Goal: Task Accomplishment & Management: Manage account settings

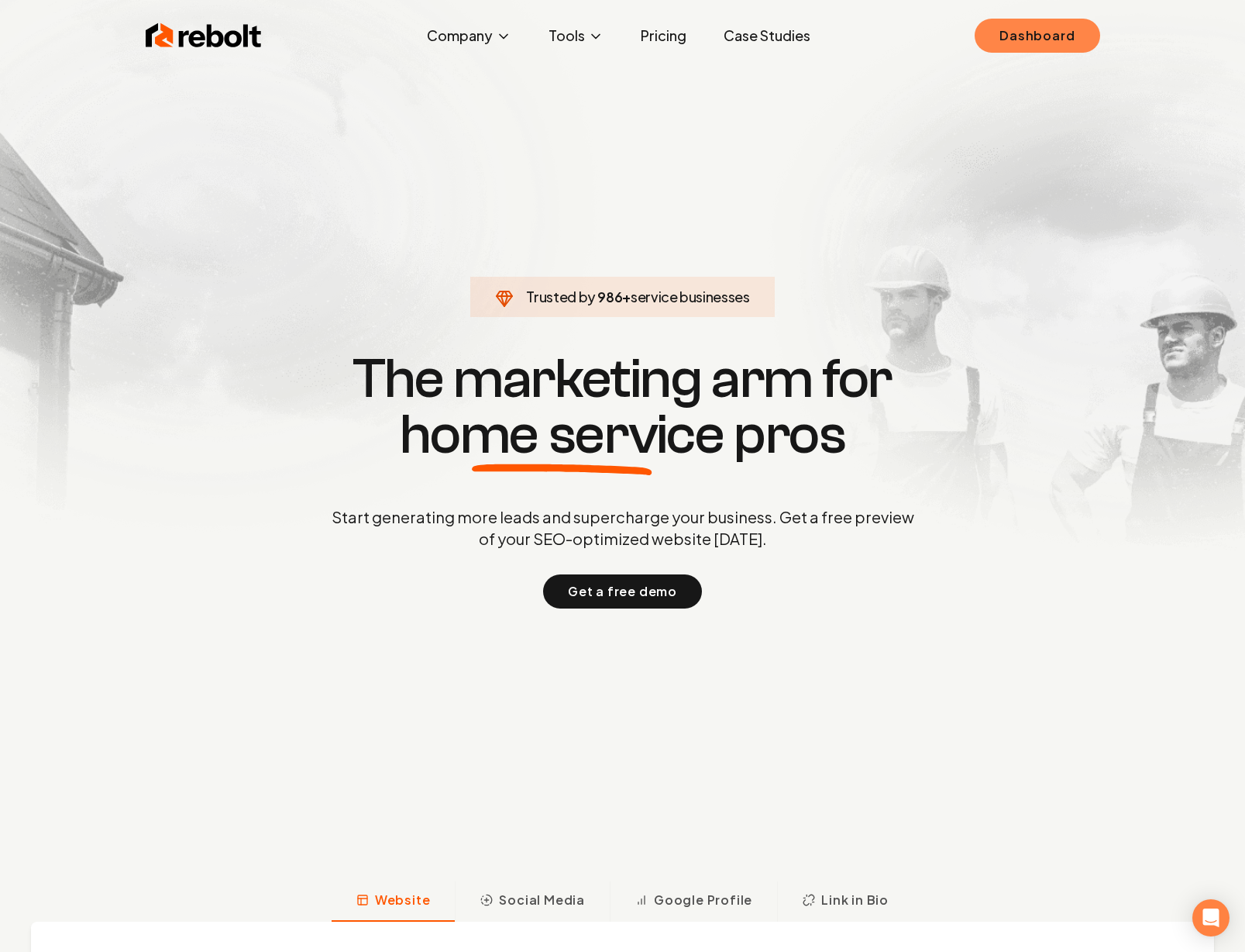
click at [726, 30] on link "Dashboard" at bounding box center [1038, 35] width 125 height 34
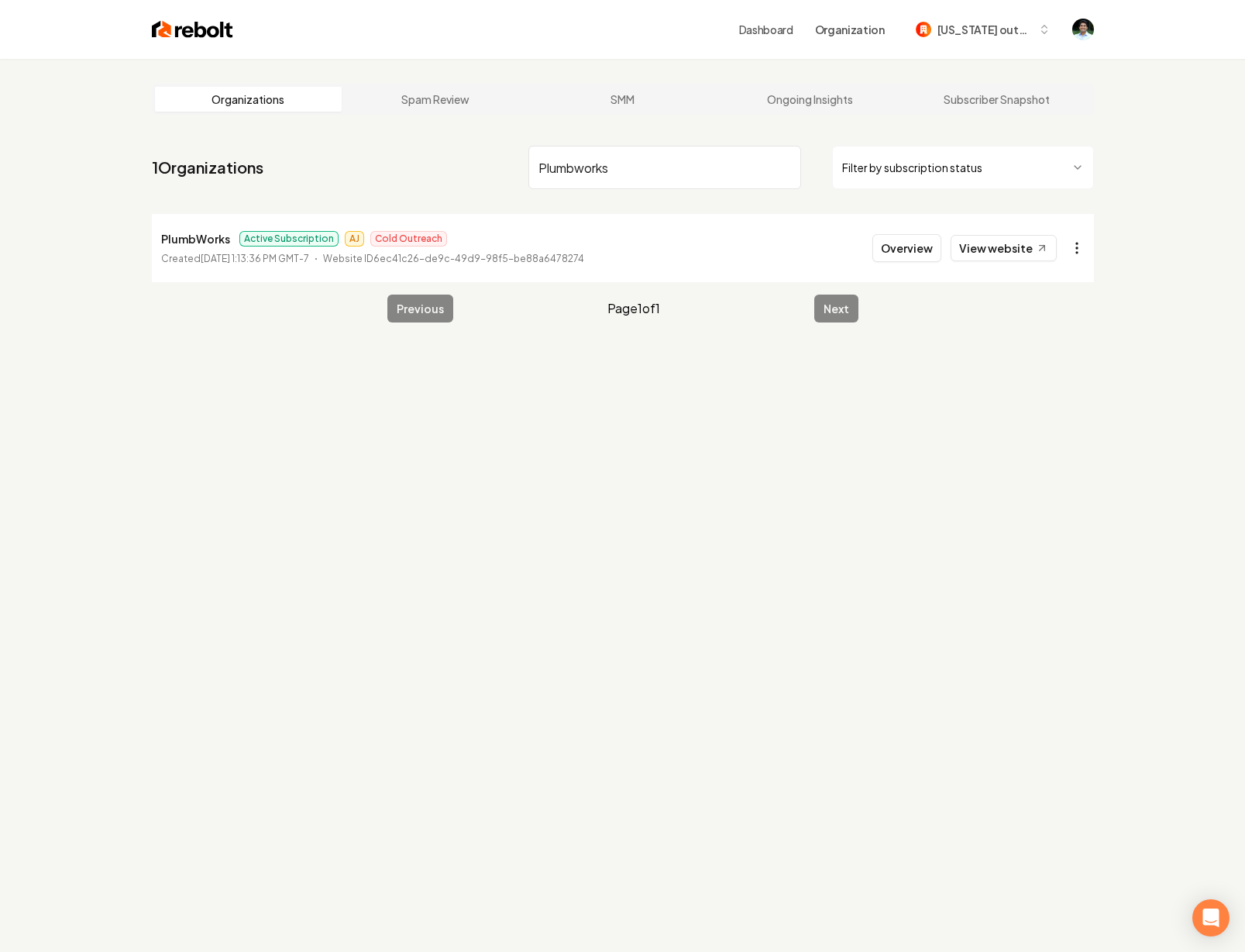
click at [726, 248] on html "Dashboard Organization [US_STATE] outdoor life Organizations Spam Review SMM On…" at bounding box center [622, 476] width 1245 height 952
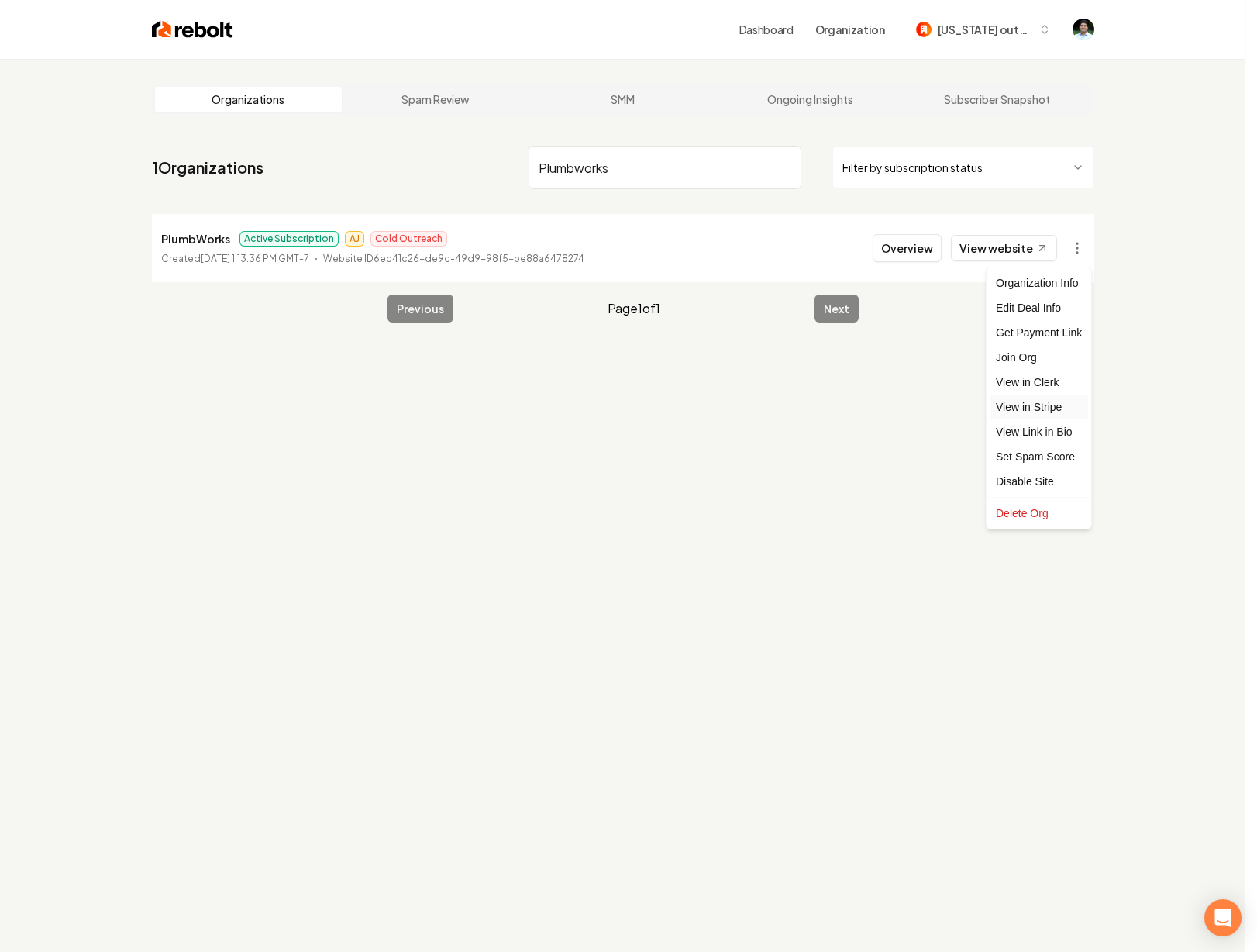
click at [726, 410] on link "View in Stripe" at bounding box center [1038, 407] width 99 height 25
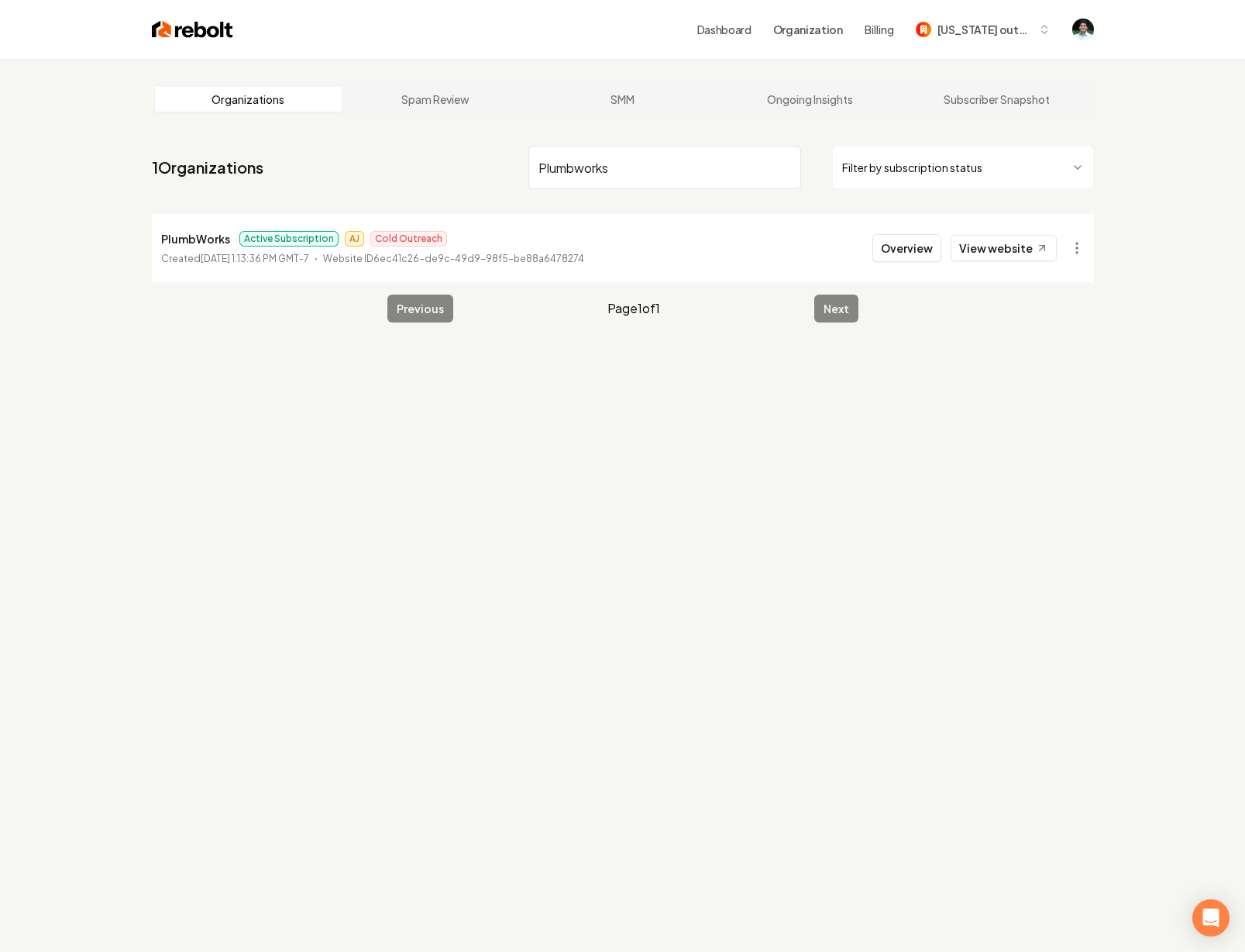
click at [663, 162] on input "Plumbworks" at bounding box center [664, 168] width 273 height 44
paste input "Smarterhome Electrical Service"
click at [726, 247] on html "Dashboard Organization Billing [US_STATE] outdoor life Organizations Spam Revie…" at bounding box center [622, 476] width 1245 height 952
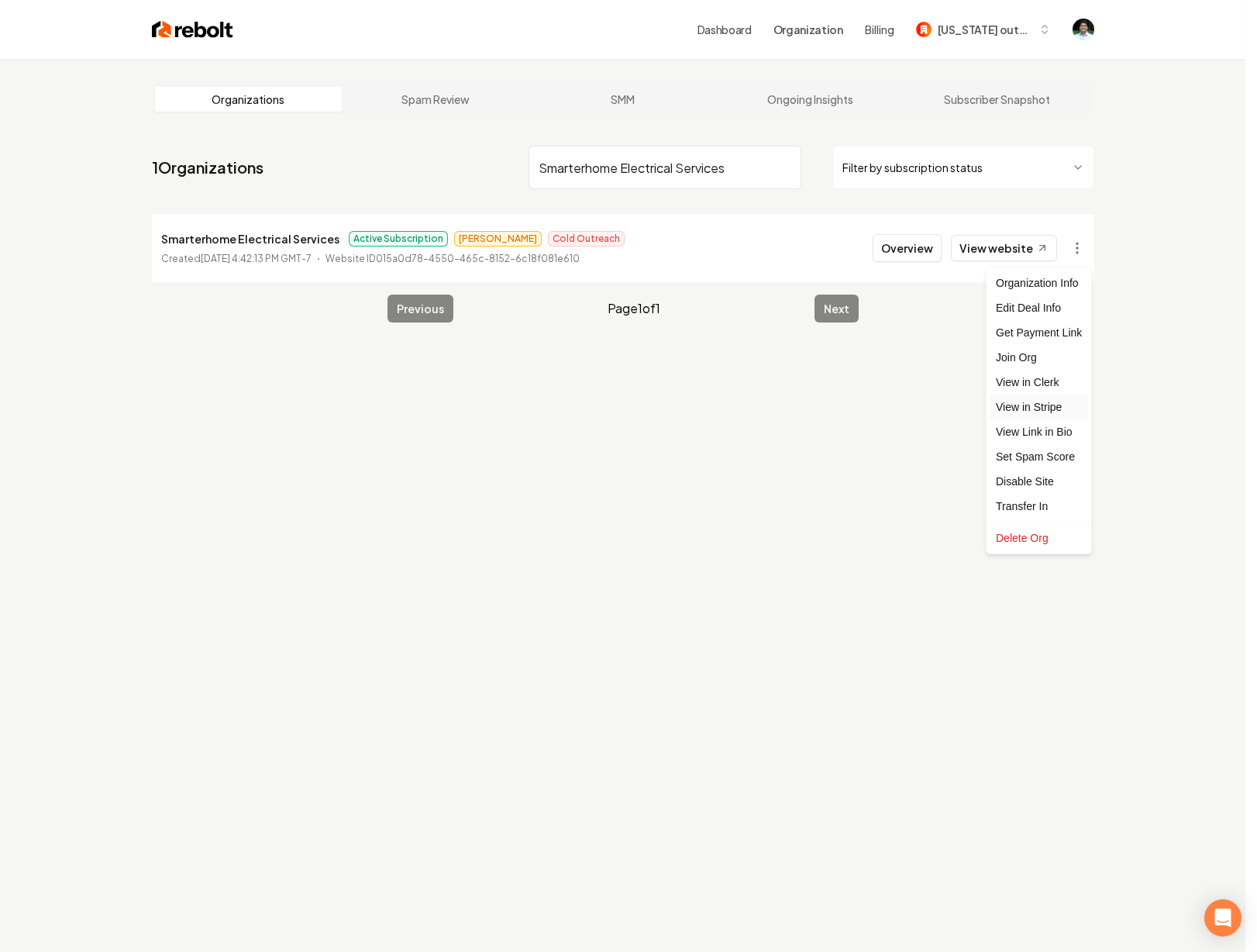
click at [726, 404] on link "View in Stripe" at bounding box center [1038, 407] width 99 height 25
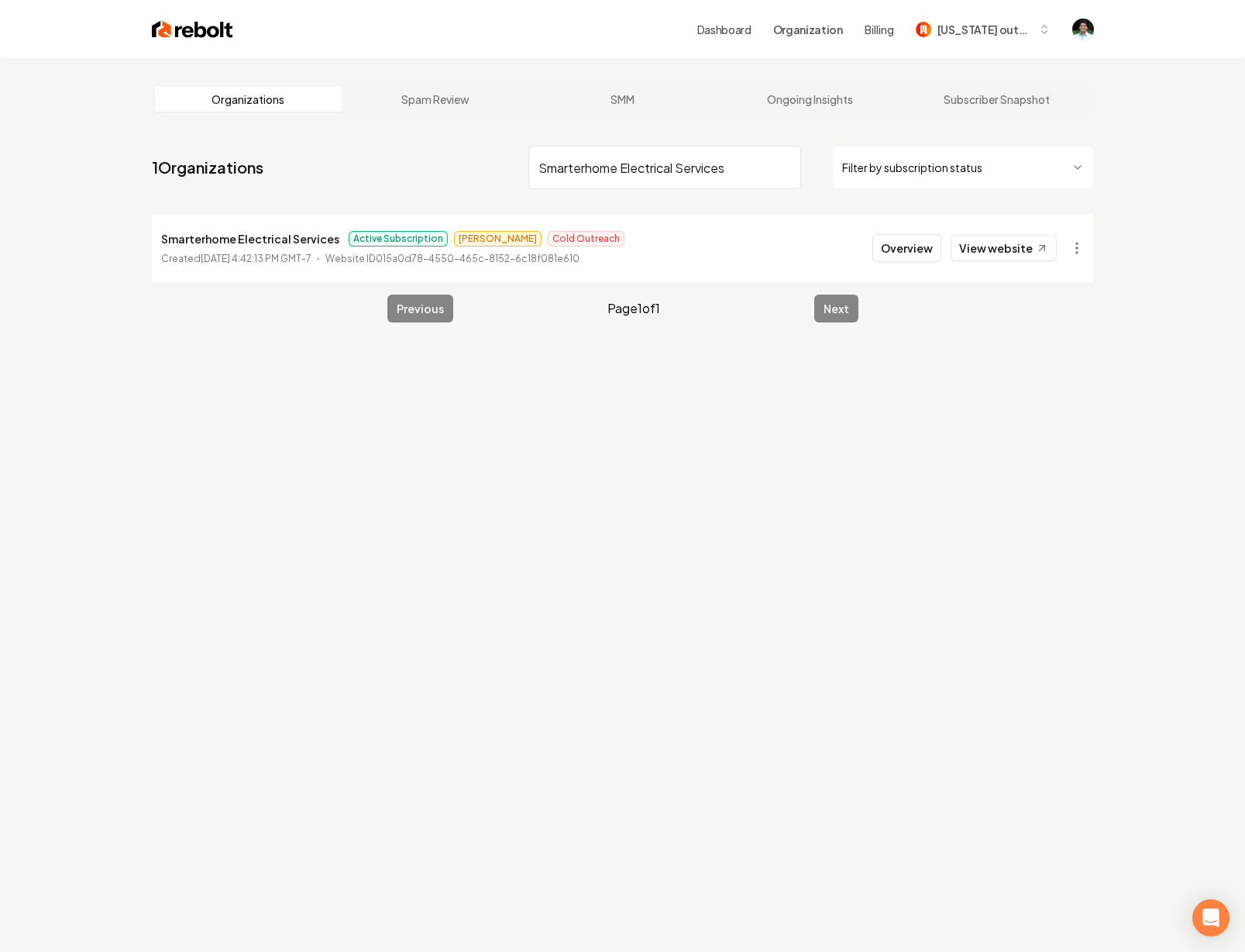
click at [638, 164] on input "Smarterhome Electrical Services" at bounding box center [664, 168] width 273 height 44
paste input "Rock Your House Remodeling"
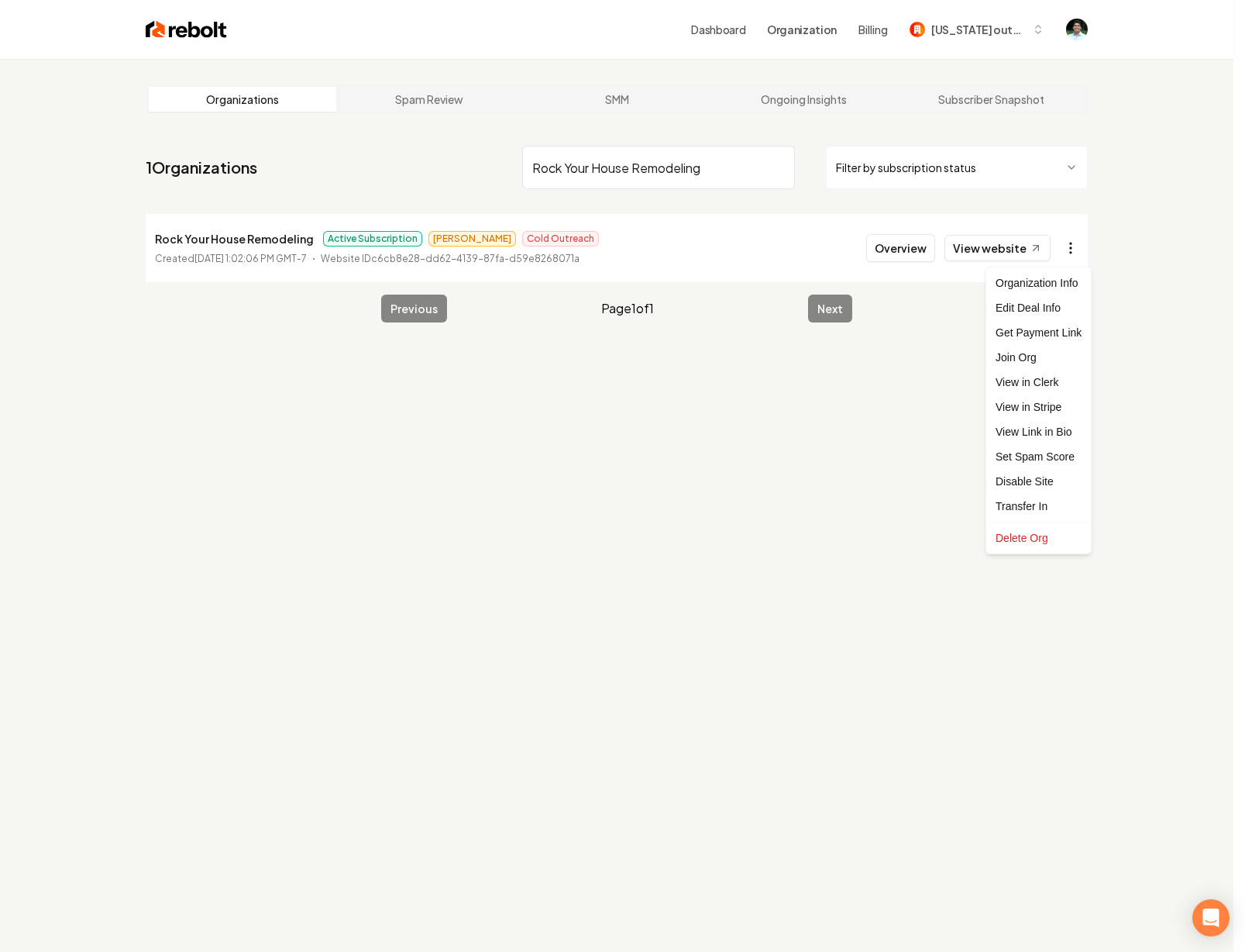
click at [726, 252] on html "Dashboard Organization Billing [US_STATE] outdoor life Organizations Spam Revie…" at bounding box center [622, 476] width 1245 height 952
click at [726, 415] on link "View in Stripe" at bounding box center [1038, 407] width 99 height 25
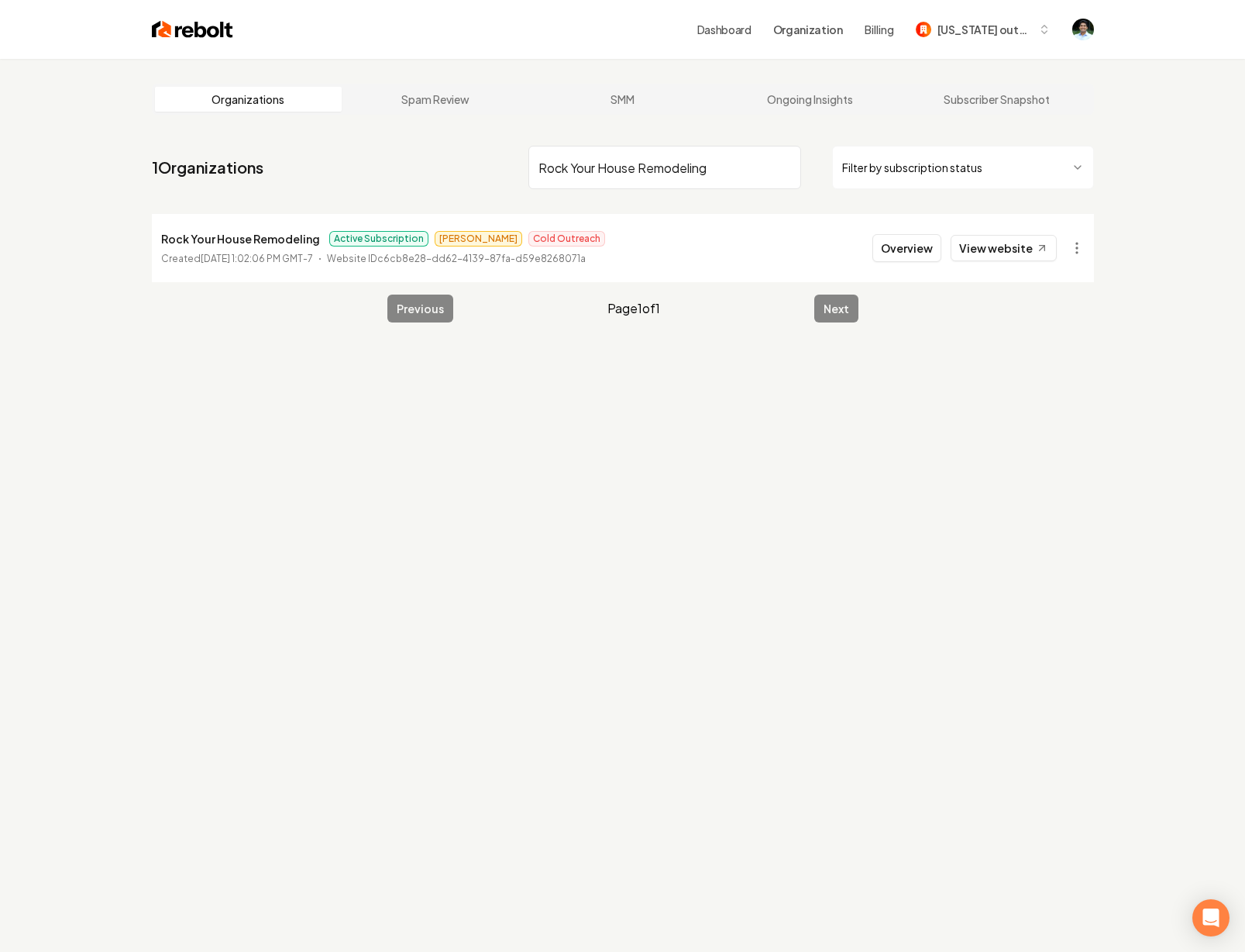
click at [631, 180] on input "Rock Your House Remodeling" at bounding box center [664, 168] width 273 height 44
paste input "[PERSON_NAME] Electric"
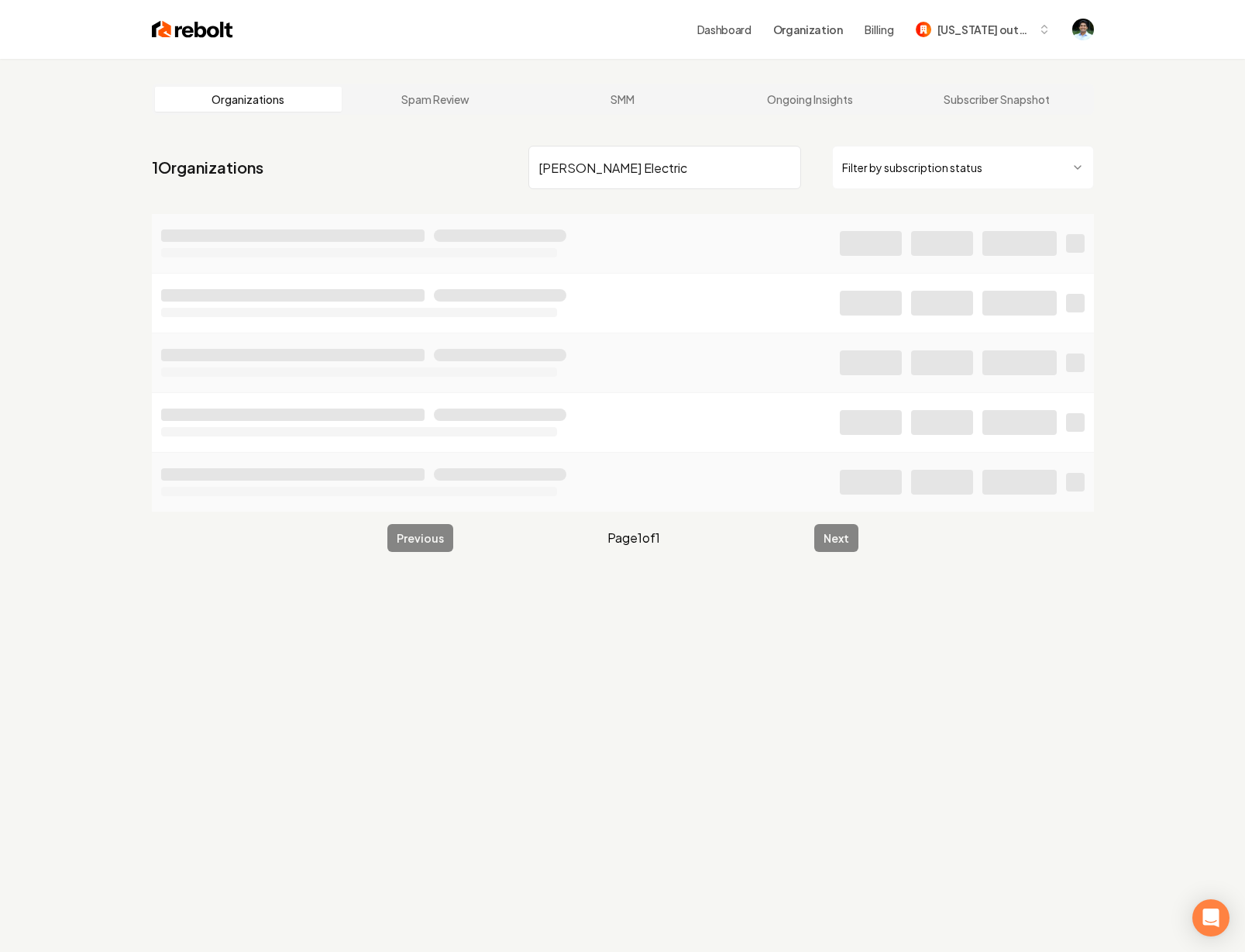
type input "[PERSON_NAME] Electric"
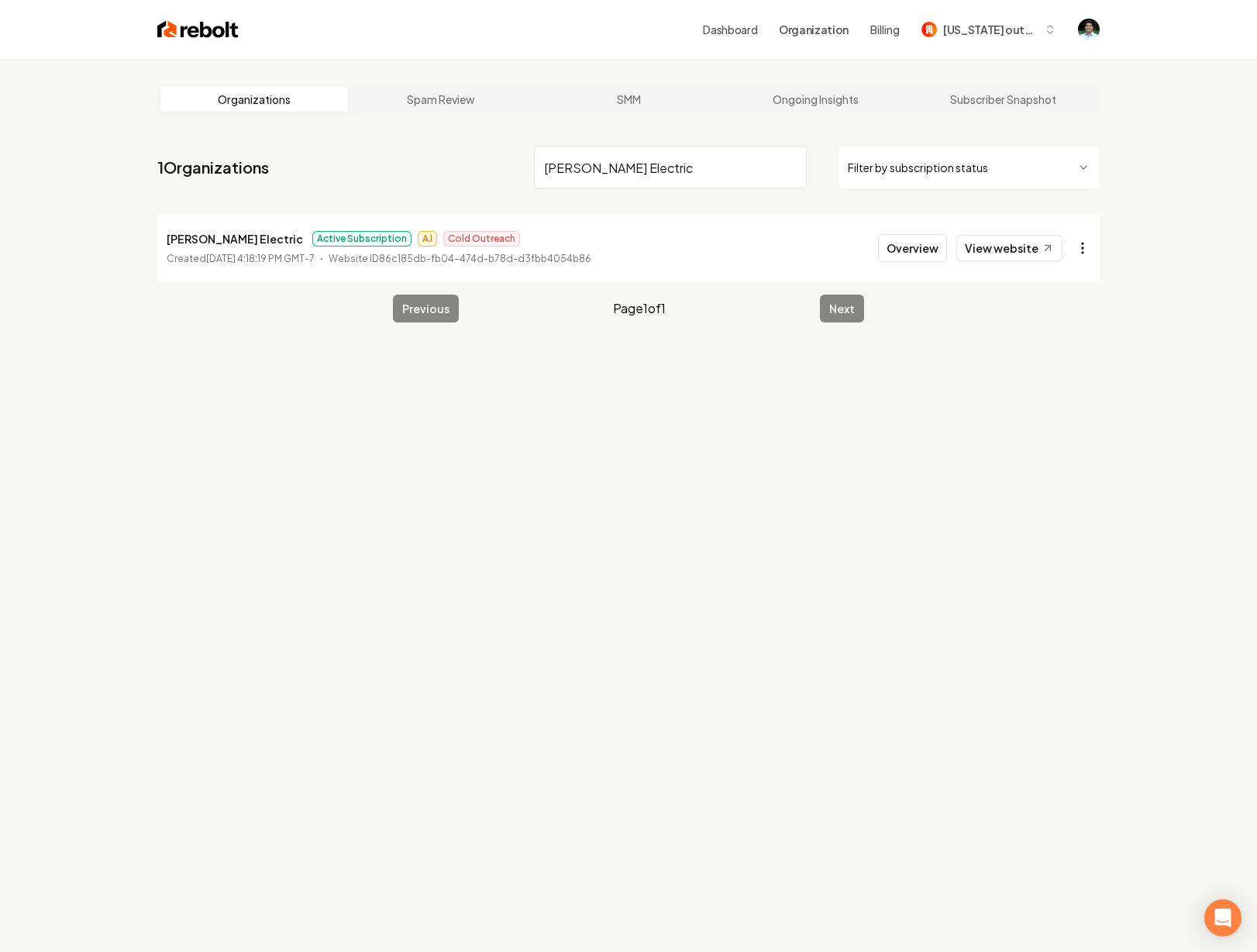
click at [726, 250] on html "Dashboard Organization Billing [US_STATE] outdoor life Organizations Spam Revie…" at bounding box center [628, 476] width 1257 height 952
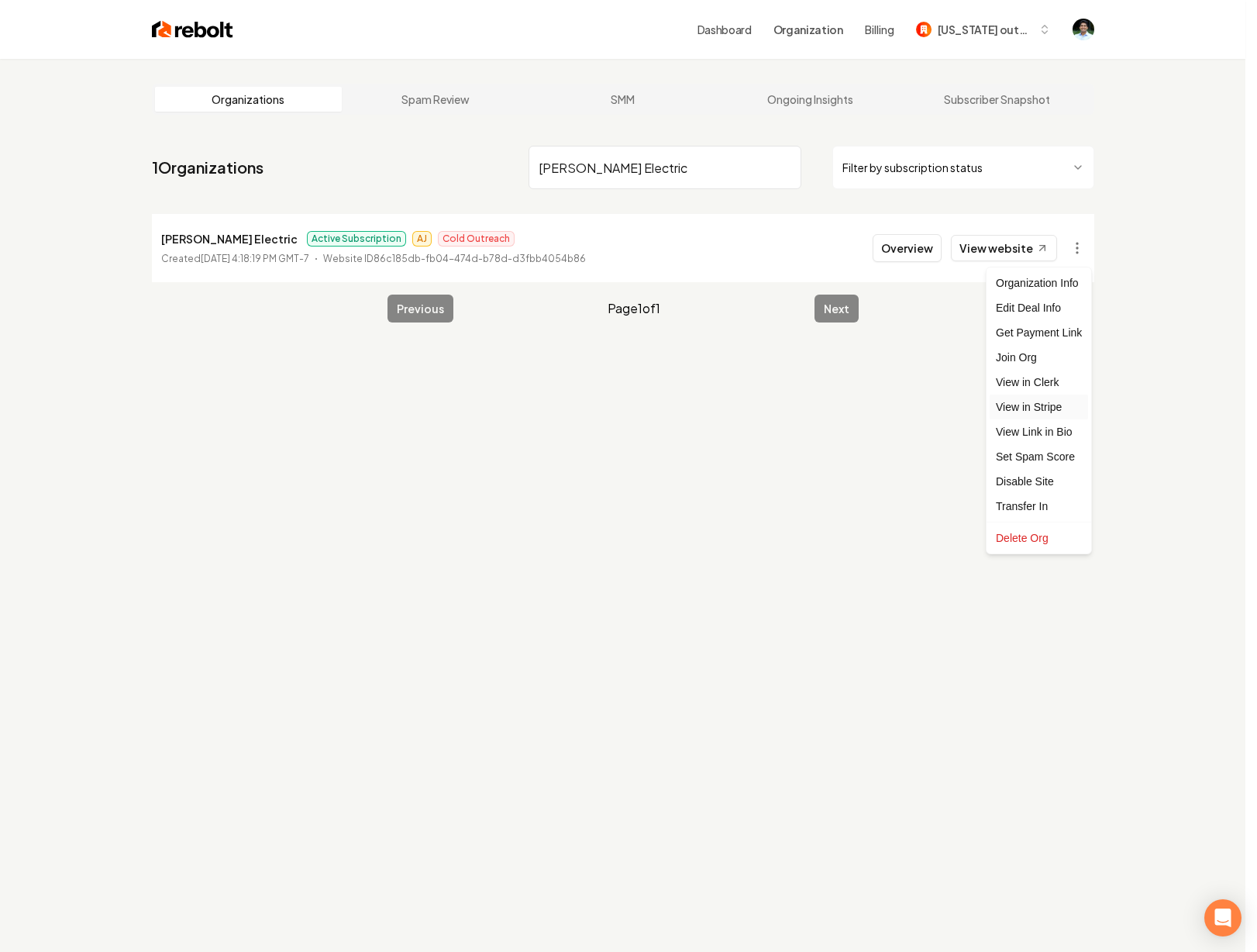
click at [726, 408] on link "View in Stripe" at bounding box center [1038, 407] width 99 height 25
